Goal: Task Accomplishment & Management: Complete application form

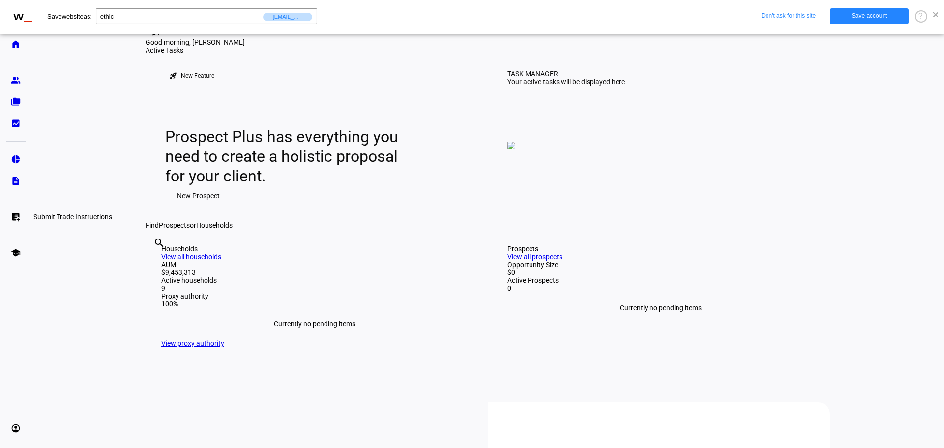
click at [14, 215] on eth-mat-symbol "list_alt_add" at bounding box center [16, 217] width 10 height 10
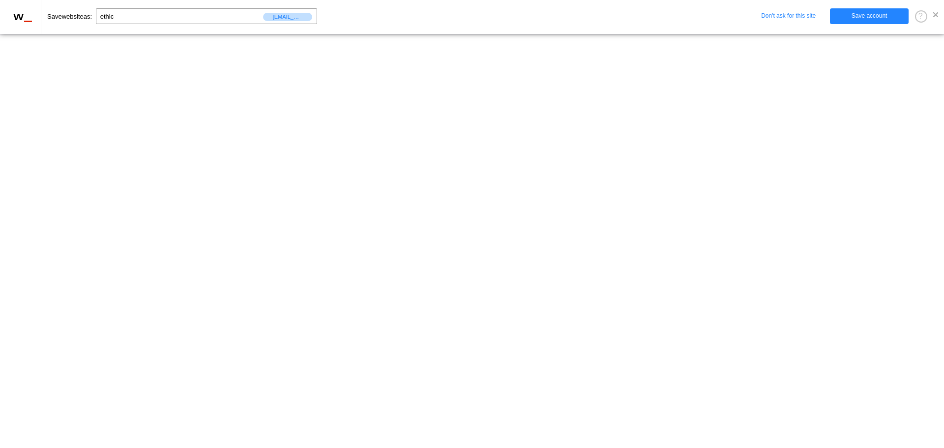
click at [935, 15] on span at bounding box center [935, 14] width 5 height 5
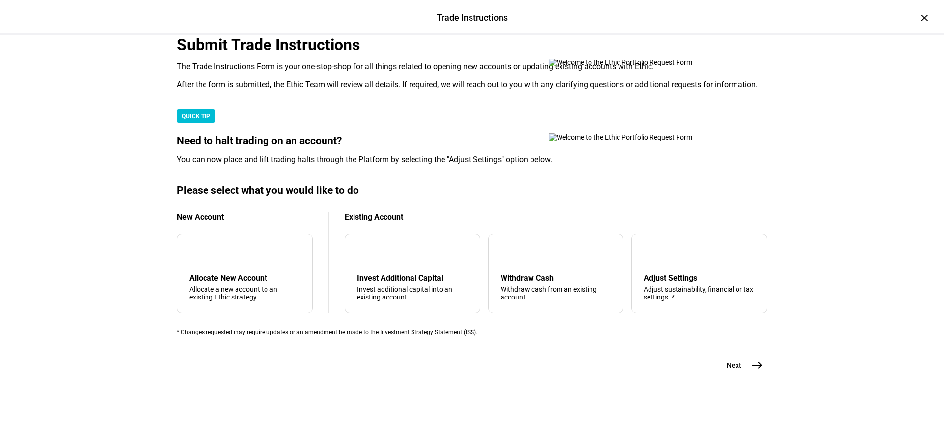
scroll to position [197, 0]
click at [541, 301] on div "Withdraw Cash Withdraw cash from an existing account." at bounding box center [556, 287] width 111 height 28
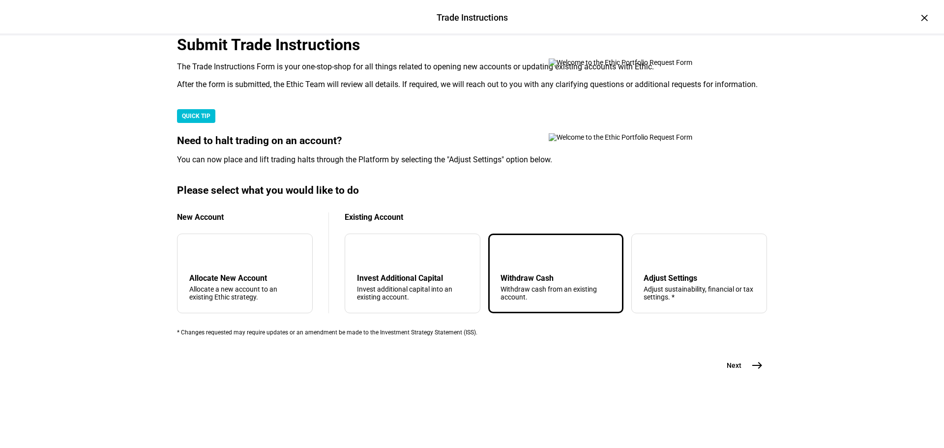
scroll to position [238, 0]
click at [761, 375] on span "east" at bounding box center [758, 366] width 20 height 20
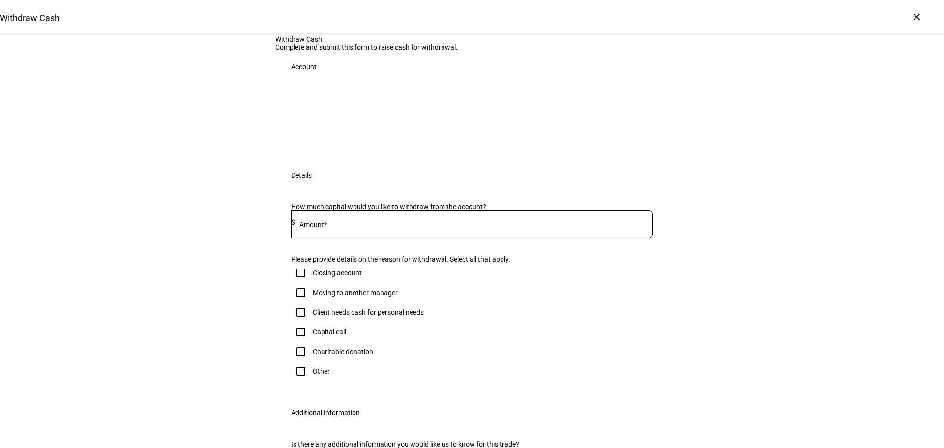
click at [333, 226] on input at bounding box center [474, 222] width 358 height 8
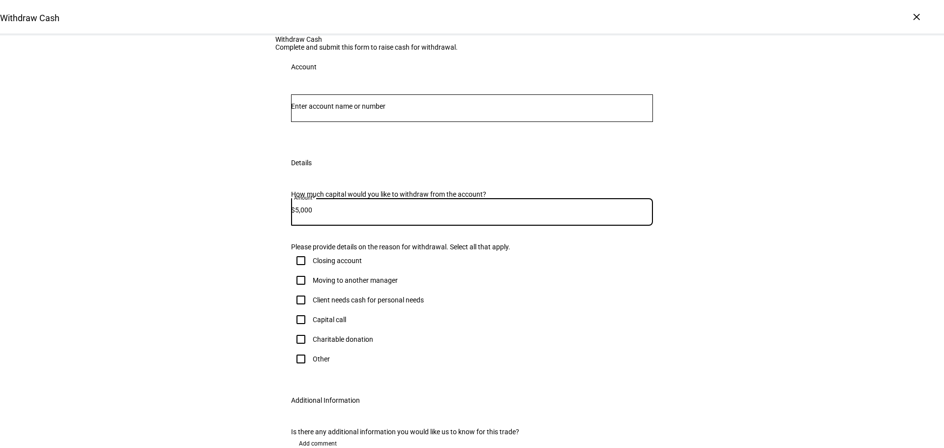
type input "5,000"
click at [395, 110] on input "Number" at bounding box center [472, 106] width 362 height 8
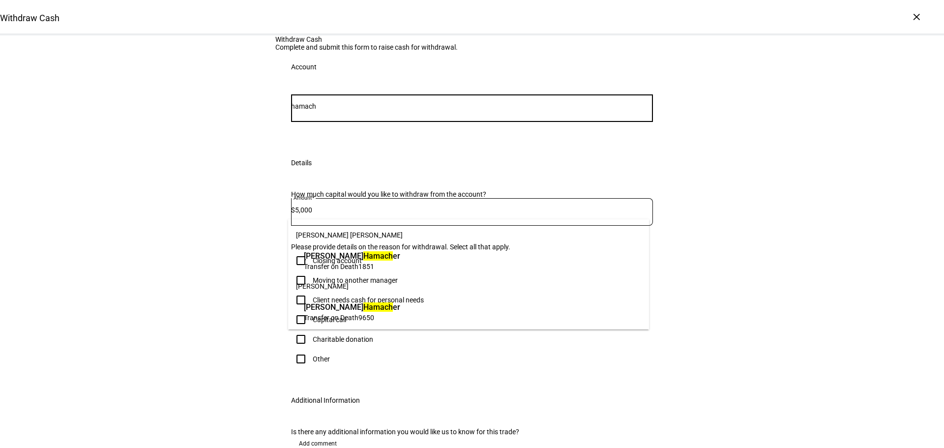
type input "hamach"
click at [363, 310] on mark "Hamach" at bounding box center [378, 306] width 30 height 9
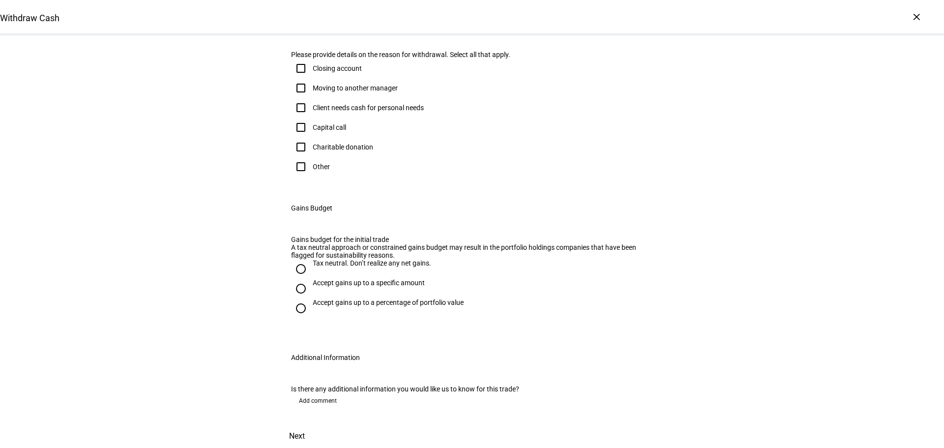
scroll to position [246, 0]
click at [331, 112] on div "Client needs cash for personal needs" at bounding box center [368, 108] width 111 height 8
click at [311, 118] on input "Client needs cash for personal needs" at bounding box center [301, 108] width 20 height 20
checkbox input "true"
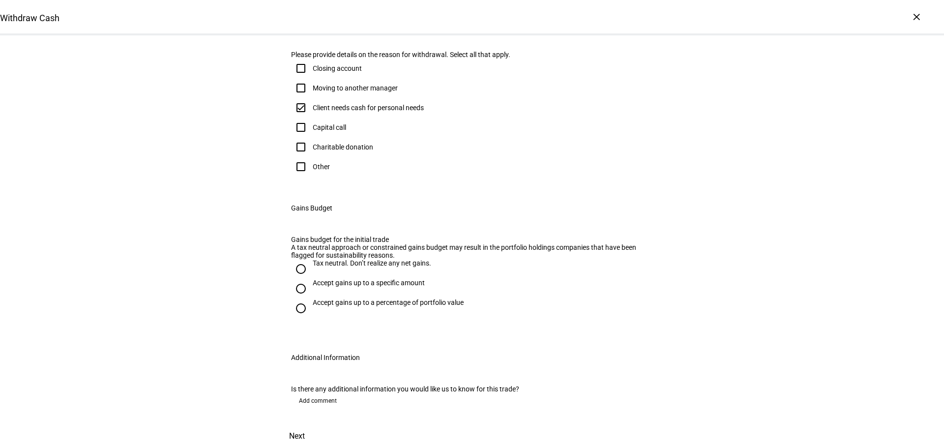
drag, startPoint x: 412, startPoint y: 204, endPoint x: 397, endPoint y: 249, distance: 48.1
click at [412, 259] on div "Tax neutral. Don’t realize any net gains." at bounding box center [372, 263] width 119 height 8
click at [311, 259] on input "Tax neutral. Don’t realize any net gains." at bounding box center [301, 269] width 20 height 20
radio input "true"
click at [312, 393] on span "Add comment" at bounding box center [318, 401] width 38 height 16
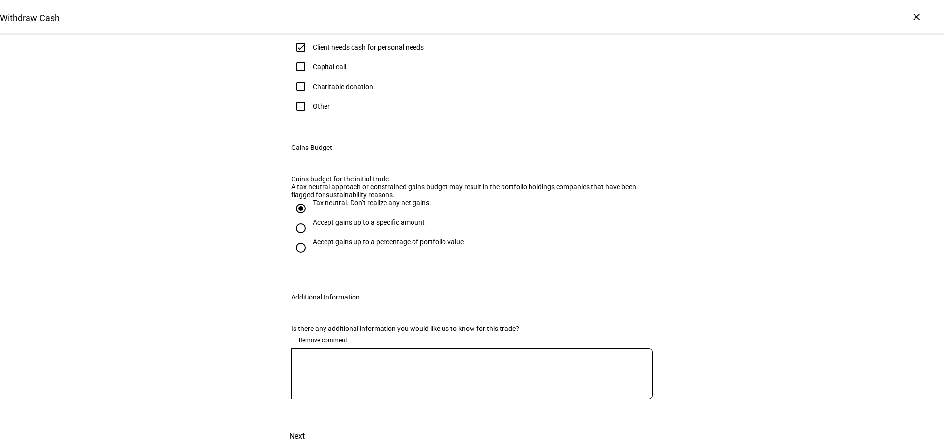
click at [352, 391] on textarea at bounding box center [472, 373] width 362 height 35
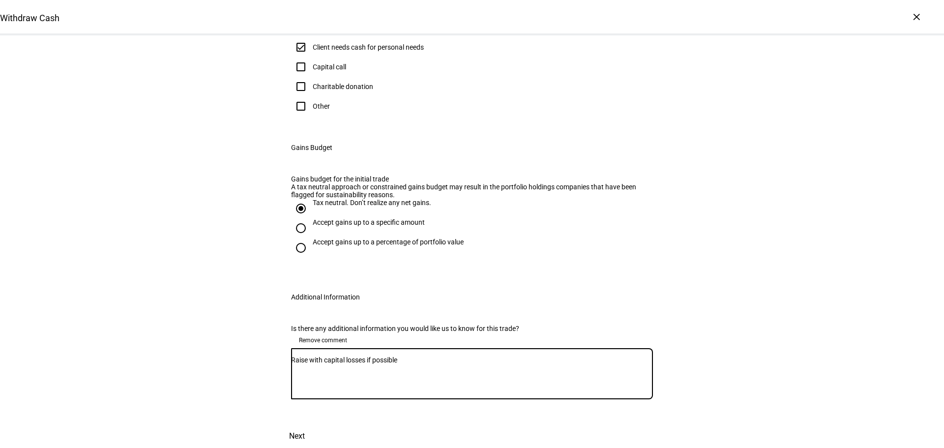
scroll to position [502, 0]
type textarea "Raise with capital losses if possible"
drag, startPoint x: 645, startPoint y: 419, endPoint x: 640, endPoint y: 410, distance: 9.7
click at [305, 424] on span "Next" at bounding box center [297, 436] width 16 height 24
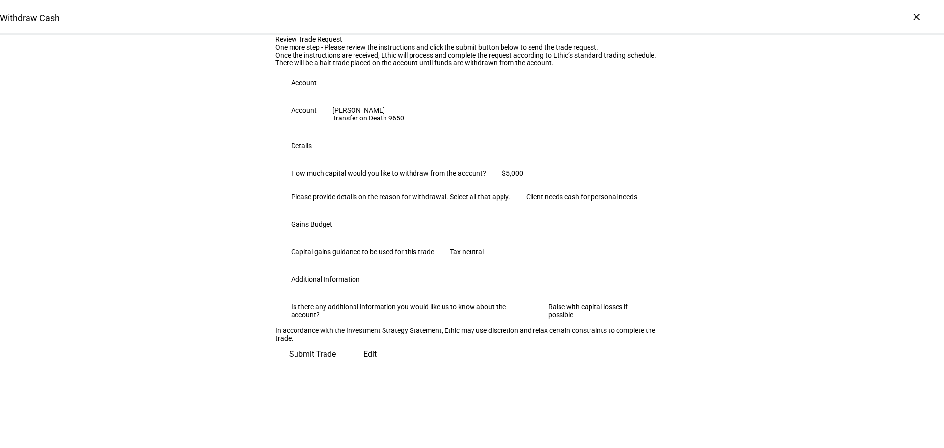
scroll to position [184, 0]
drag, startPoint x: 623, startPoint y: 413, endPoint x: 341, endPoint y: 264, distance: 318.8
click at [336, 366] on span "Submit Trade" at bounding box center [312, 354] width 47 height 24
